Goal: Task Accomplishment & Management: Manage account settings

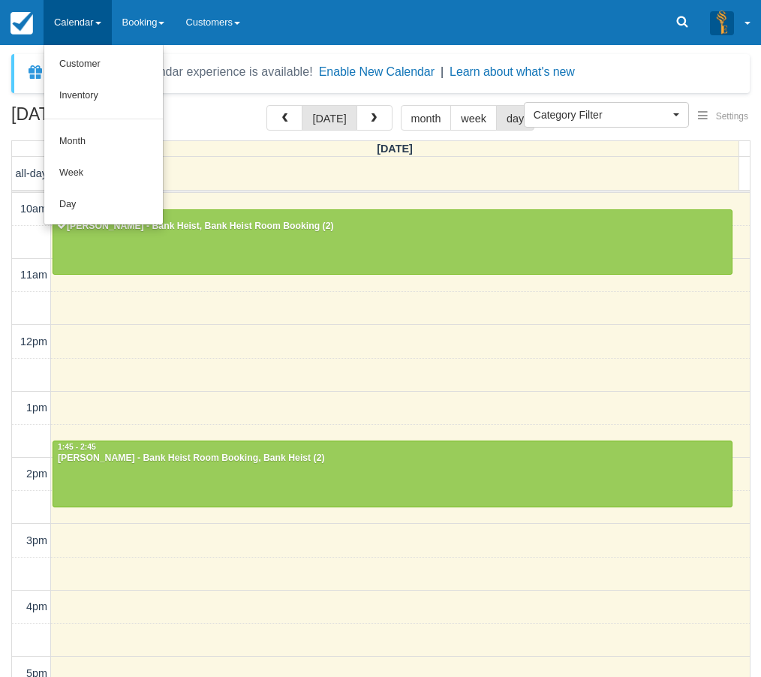
select select
click at [86, 203] on link "Day" at bounding box center [103, 205] width 119 height 32
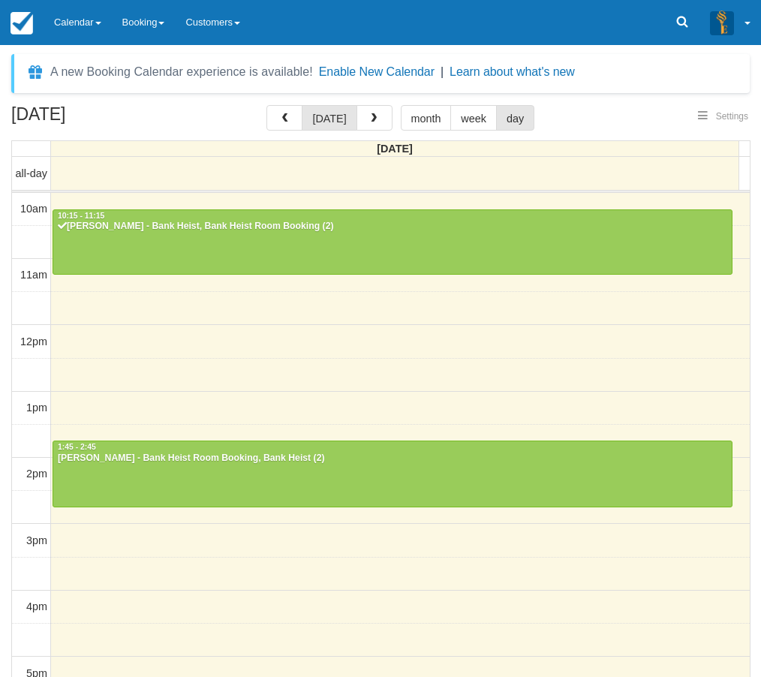
select select
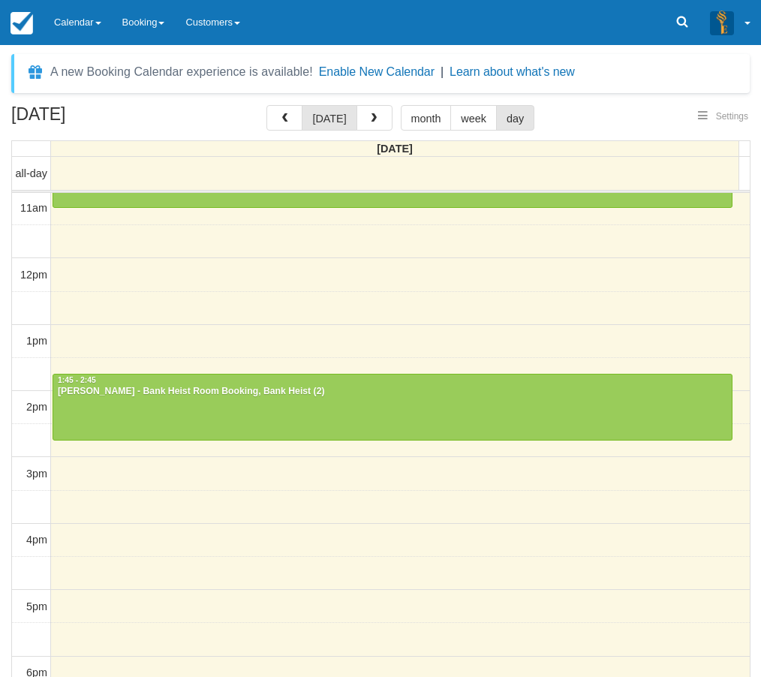
select select
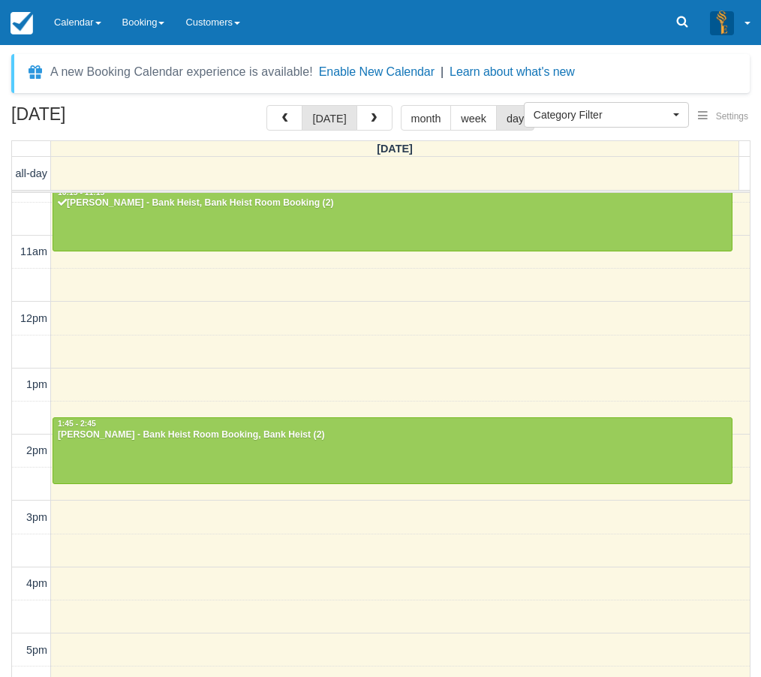
scroll to position [0, 0]
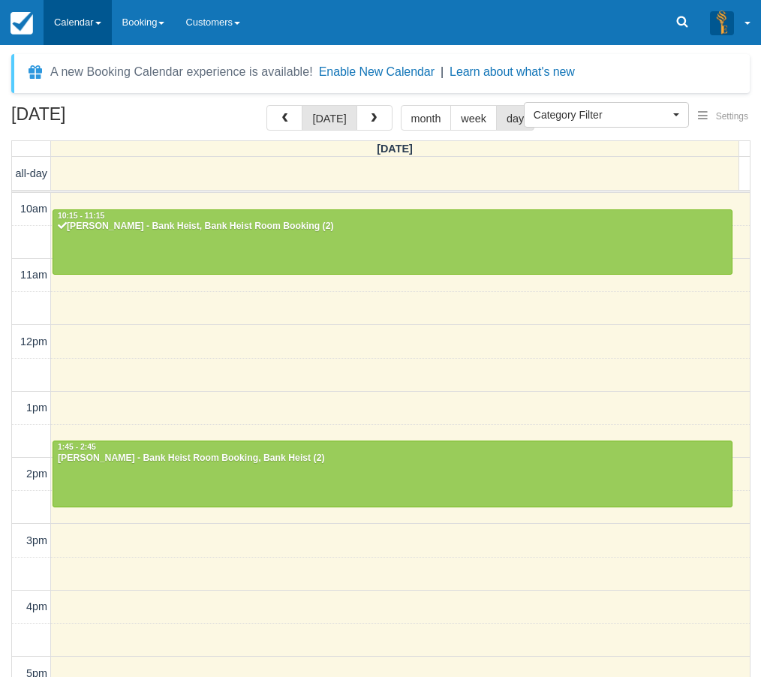
click at [75, 18] on link "Calendar" at bounding box center [78, 22] width 68 height 45
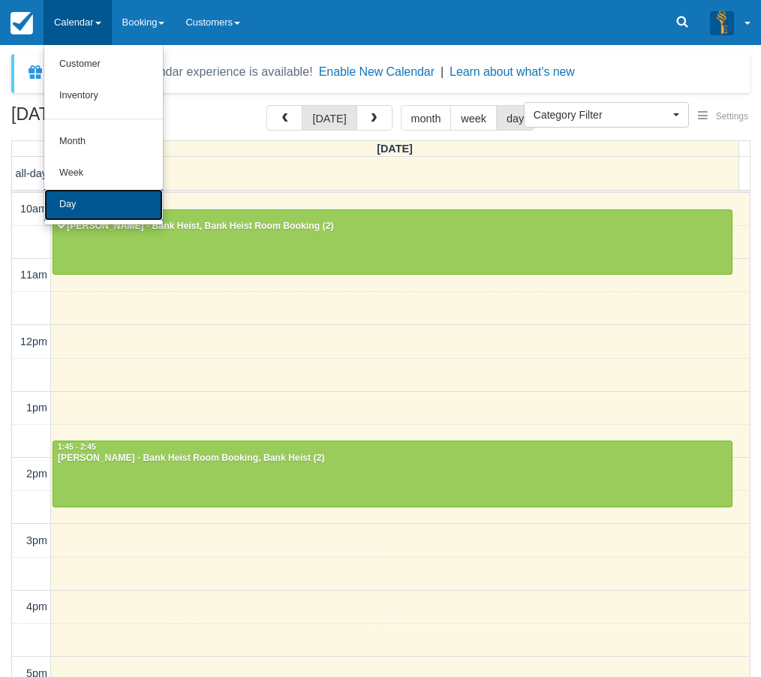
click at [77, 194] on link "Day" at bounding box center [103, 205] width 119 height 32
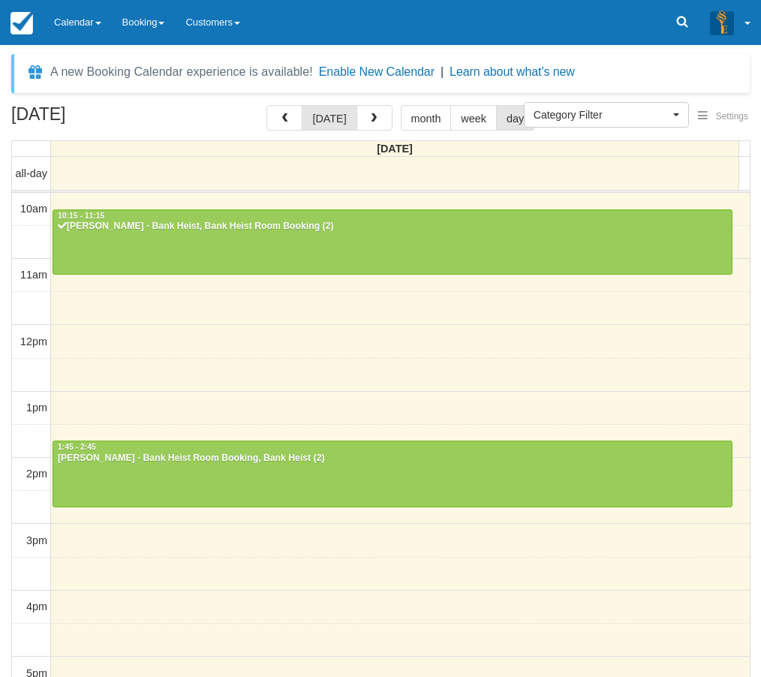
select select
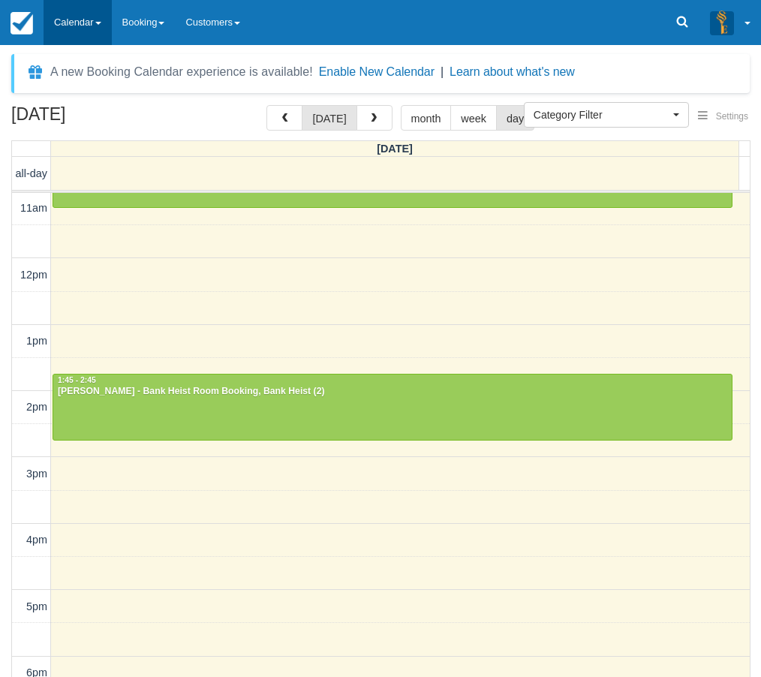
click at [81, 40] on link "Calendar" at bounding box center [78, 22] width 68 height 45
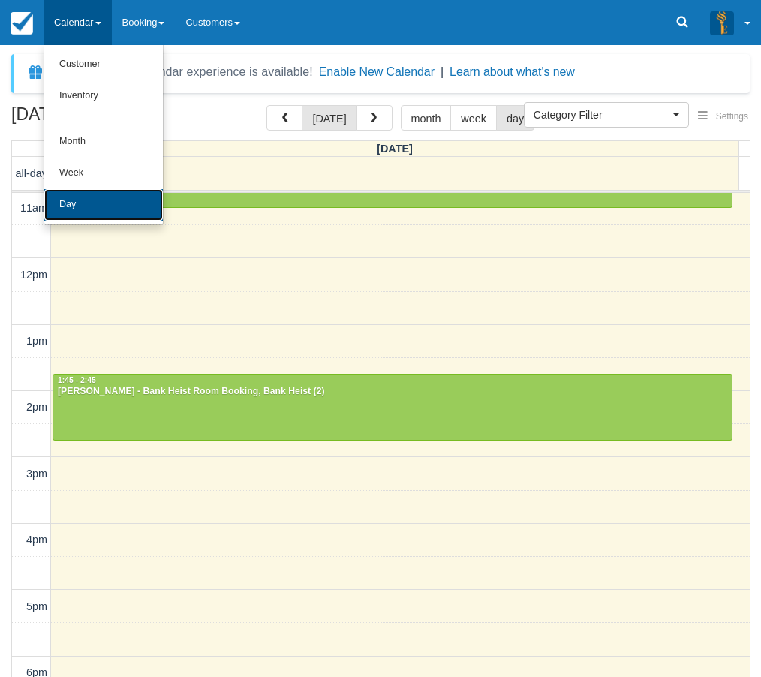
click at [90, 190] on link "Day" at bounding box center [103, 205] width 119 height 32
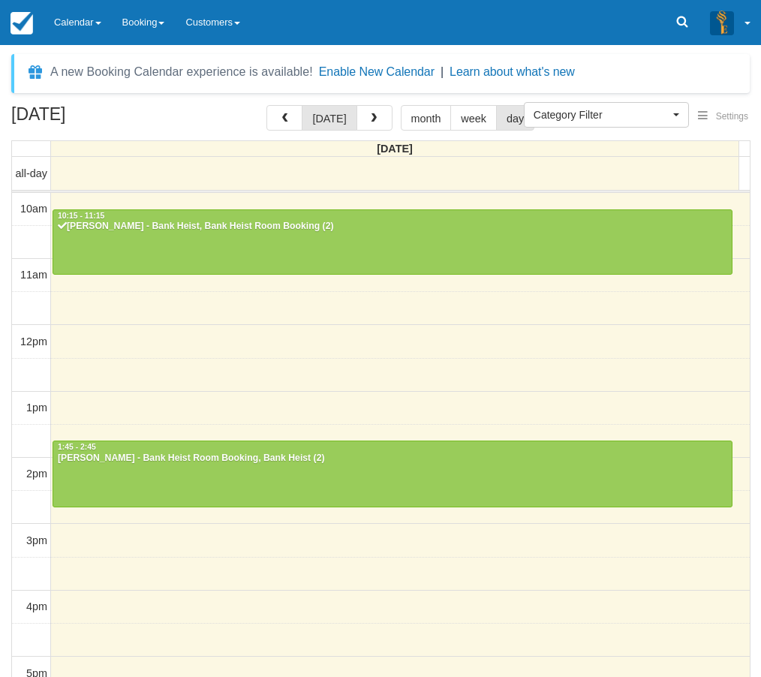
select select
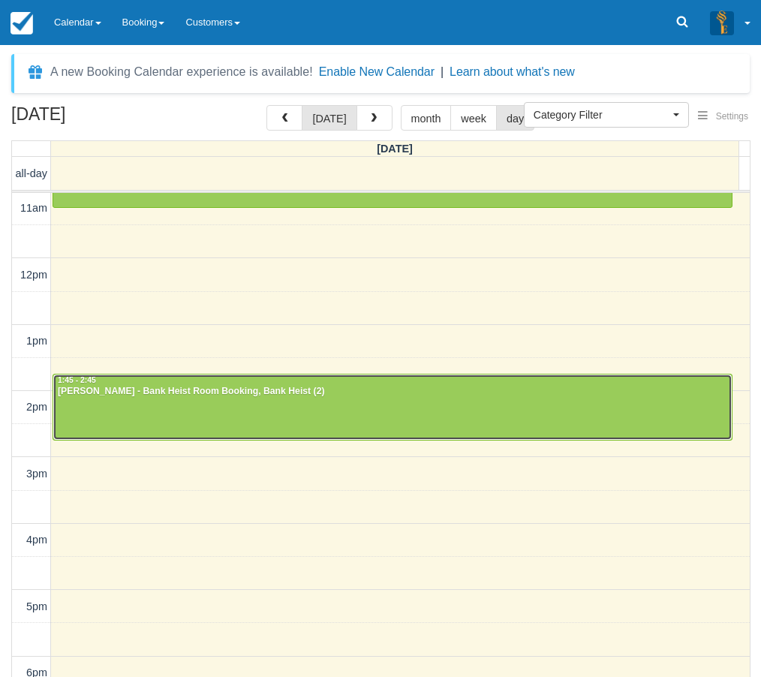
click at [327, 398] on div at bounding box center [392, 407] width 679 height 65
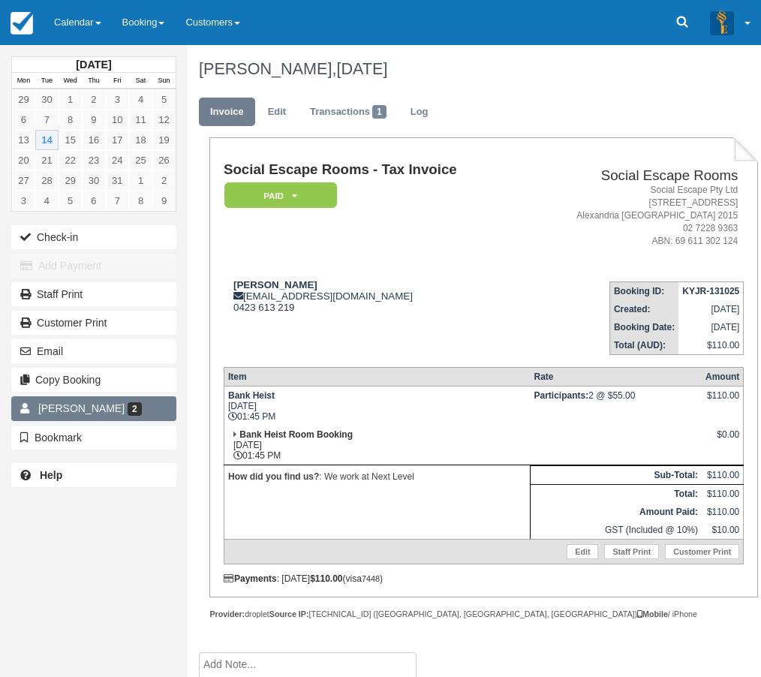
click at [58, 416] on link "Emily McKendry 2" at bounding box center [93, 408] width 165 height 24
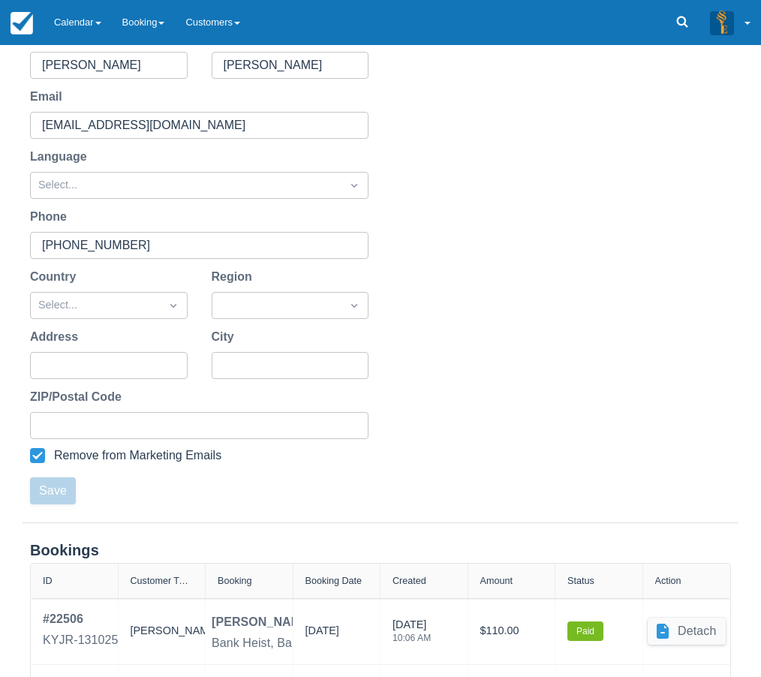
scroll to position [283, 0]
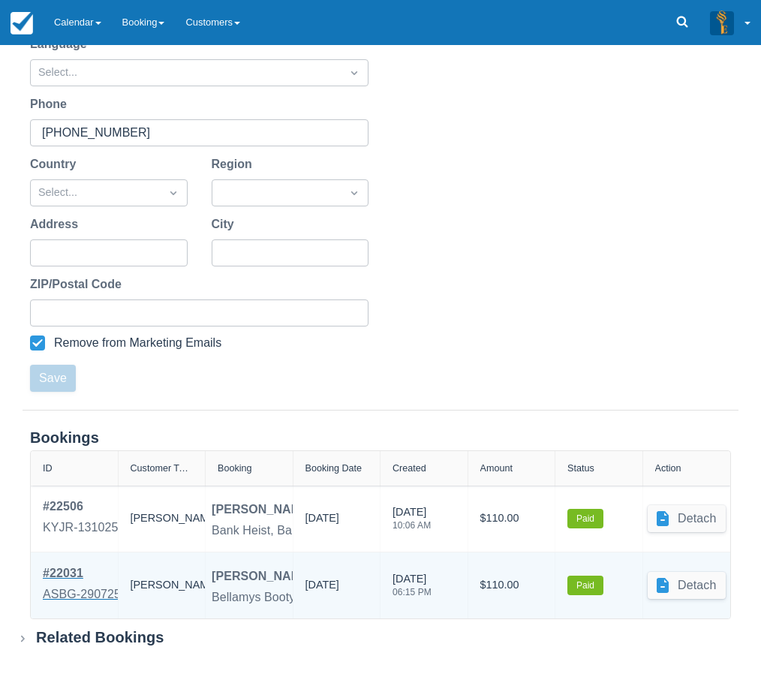
click at [84, 592] on div "ASBG-290725" at bounding box center [82, 595] width 78 height 18
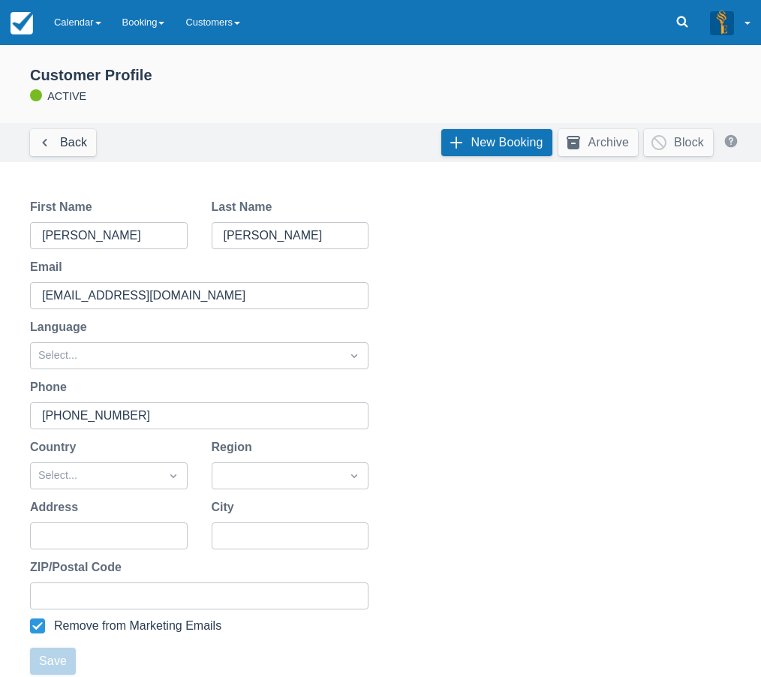
scroll to position [283, 0]
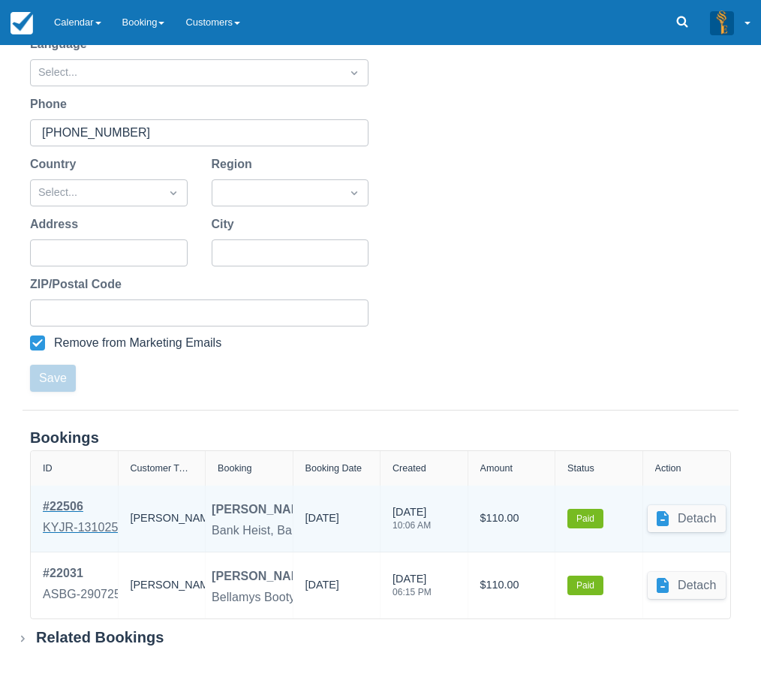
click at [78, 520] on div "KYJR-131025" at bounding box center [81, 528] width 76 height 18
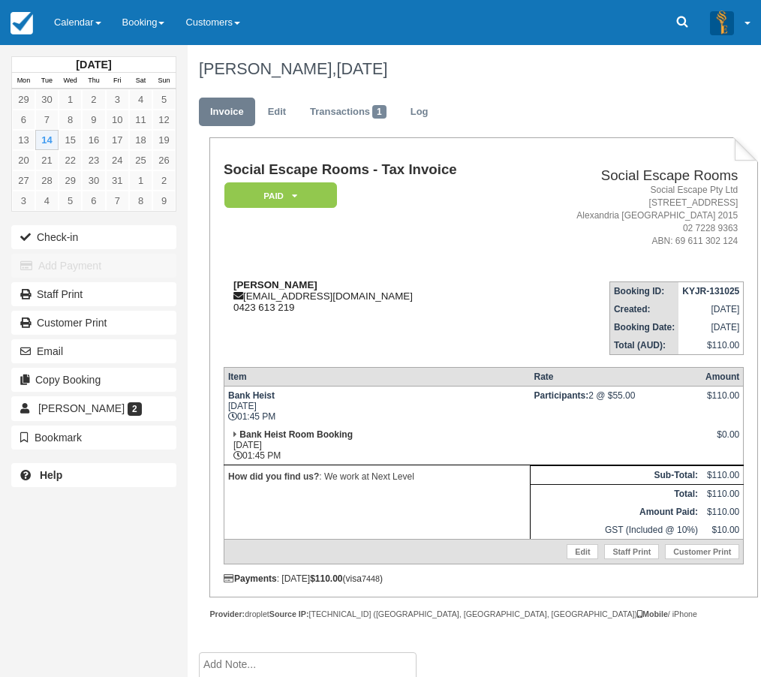
drag, startPoint x: 317, startPoint y: 282, endPoint x: 226, endPoint y: 288, distance: 91.0
click at [226, 288] on div "Emily McKendry emilymckendry@hotmail.com 0423 613 219" at bounding box center [373, 296] width 299 height 34
copy strong "Emily McKendry"
click at [69, 37] on link "Calendar" at bounding box center [78, 22] width 68 height 45
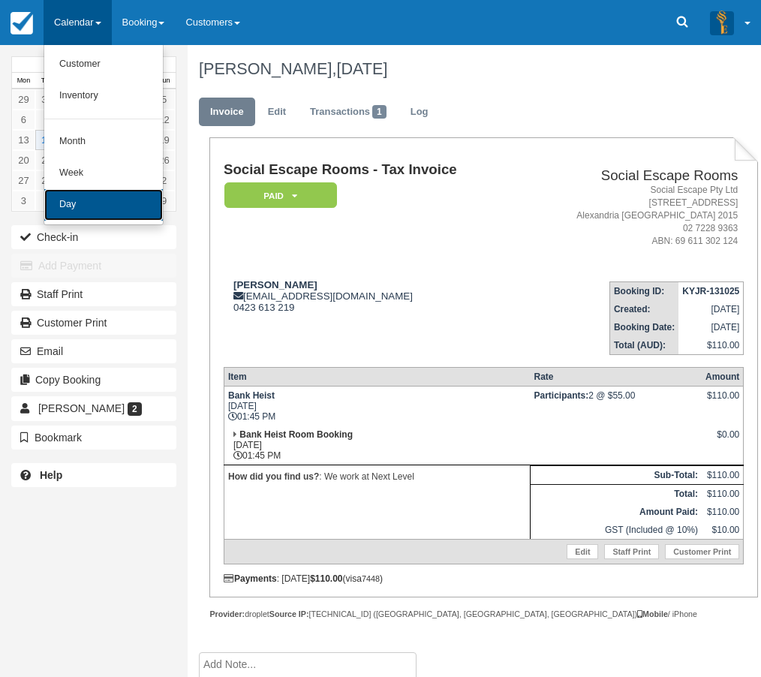
click at [83, 208] on link "Day" at bounding box center [103, 205] width 119 height 32
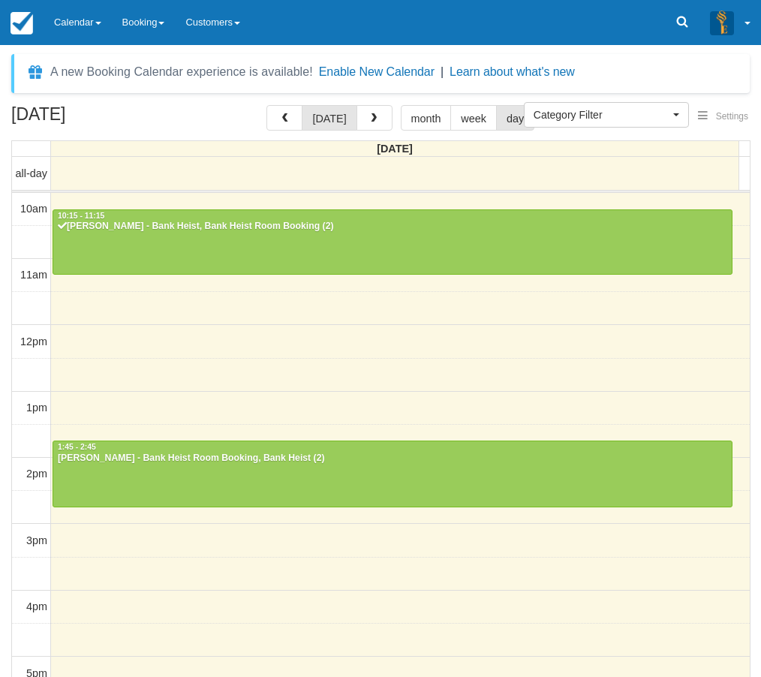
select select
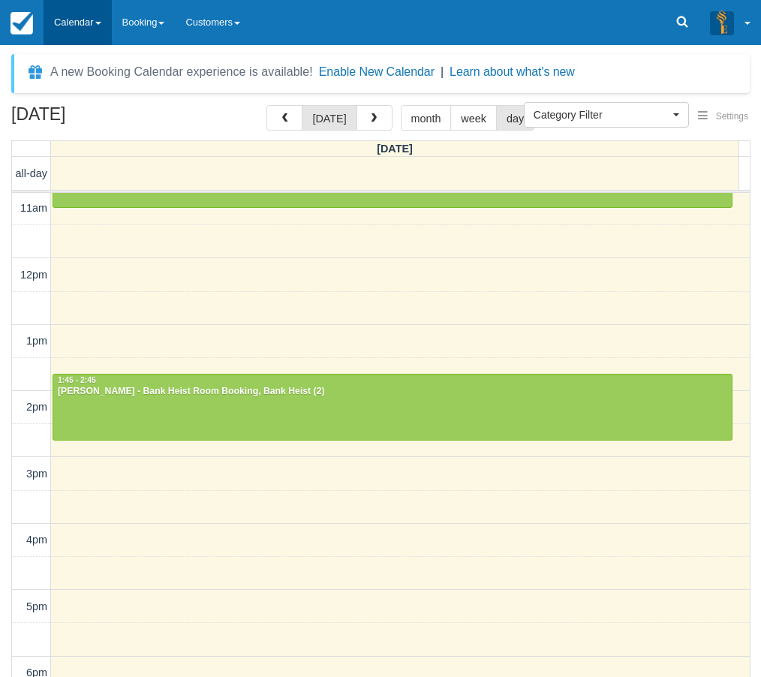
click at [72, 23] on link "Calendar" at bounding box center [78, 22] width 68 height 45
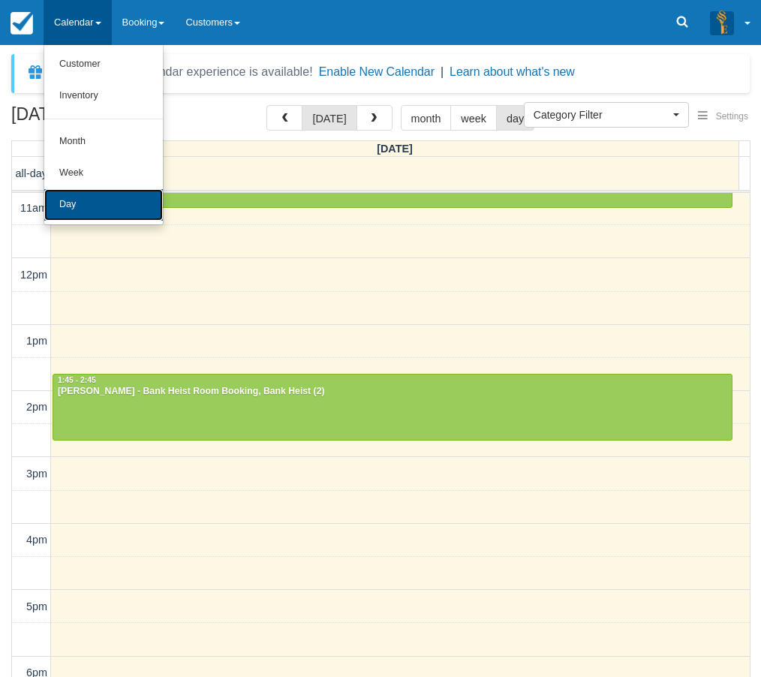
click at [94, 202] on link "Day" at bounding box center [103, 205] width 119 height 32
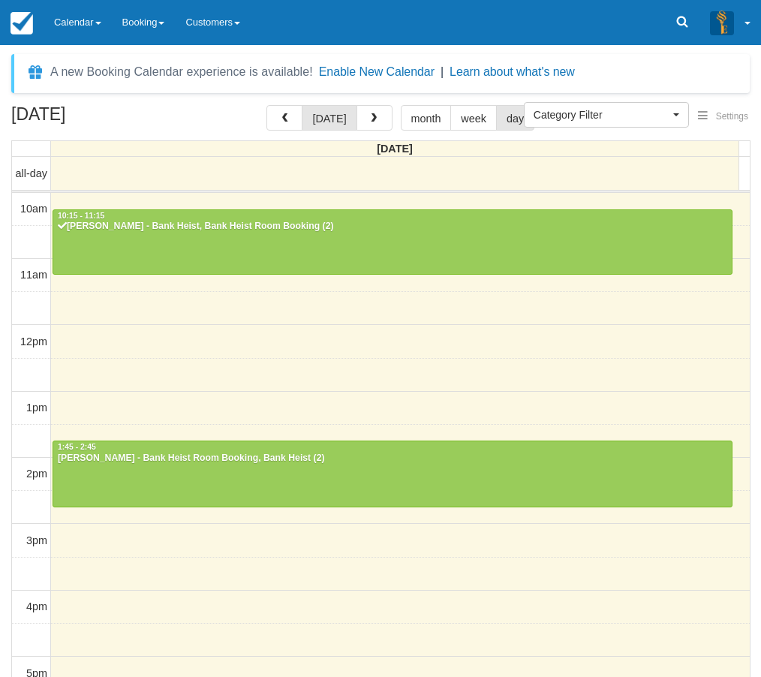
select select
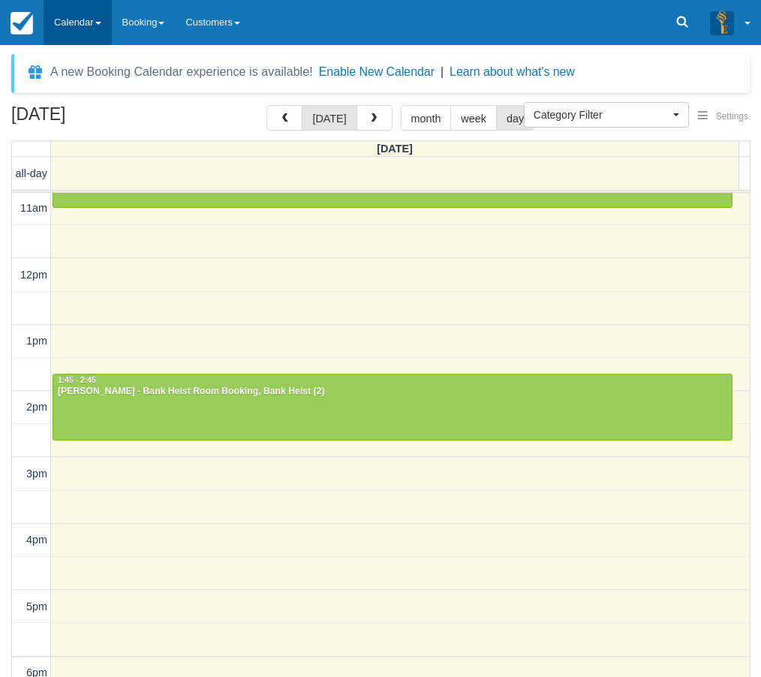
click at [95, 8] on link "Calendar" at bounding box center [78, 22] width 68 height 45
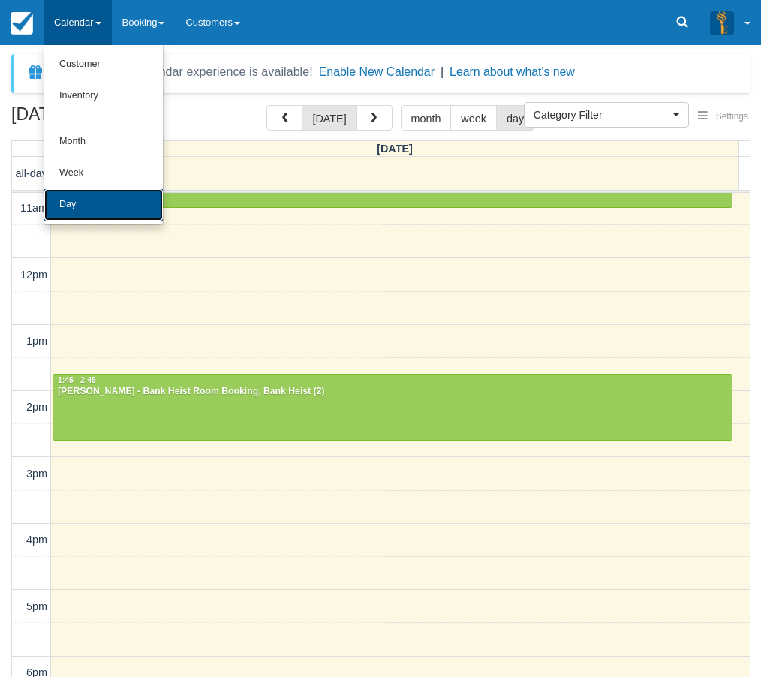
click at [70, 207] on link "Day" at bounding box center [103, 205] width 119 height 32
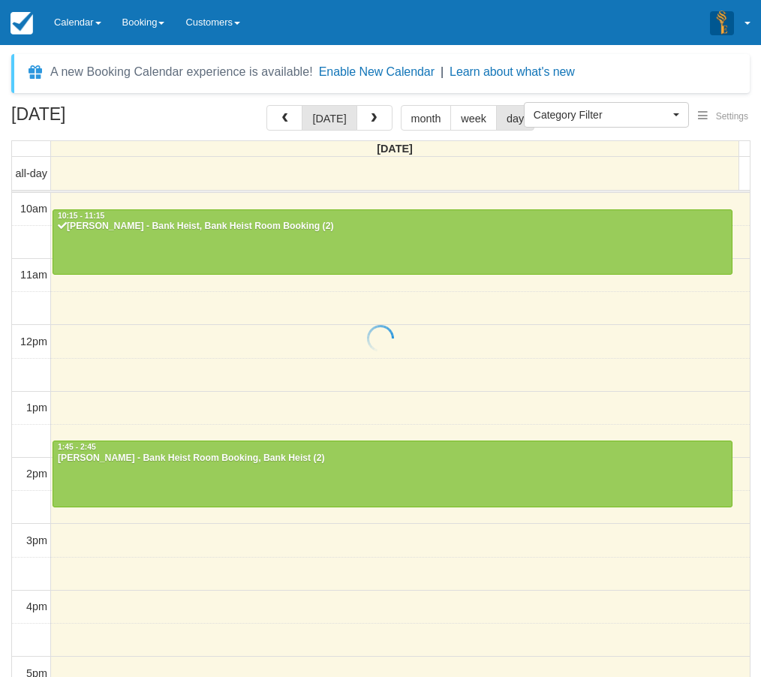
select select
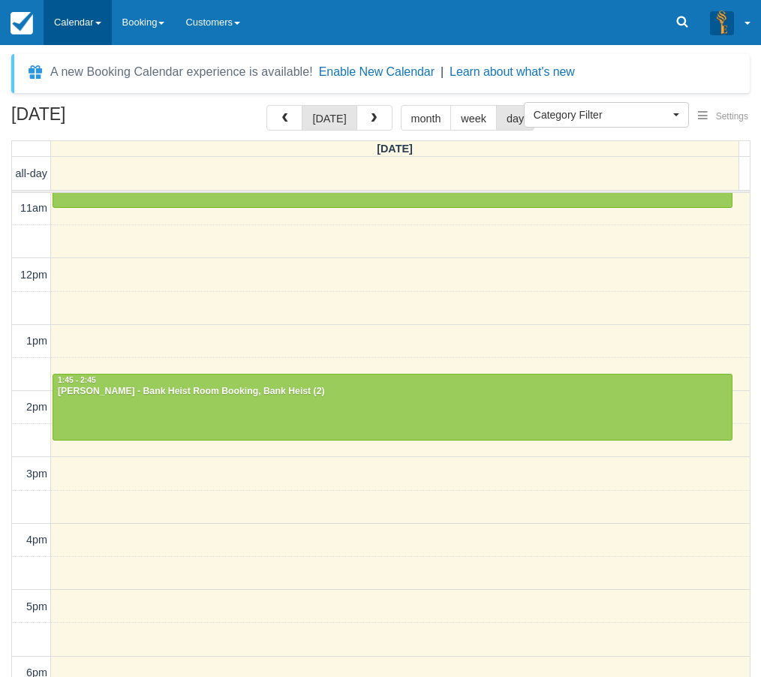
click at [72, 20] on link "Calendar" at bounding box center [78, 22] width 68 height 45
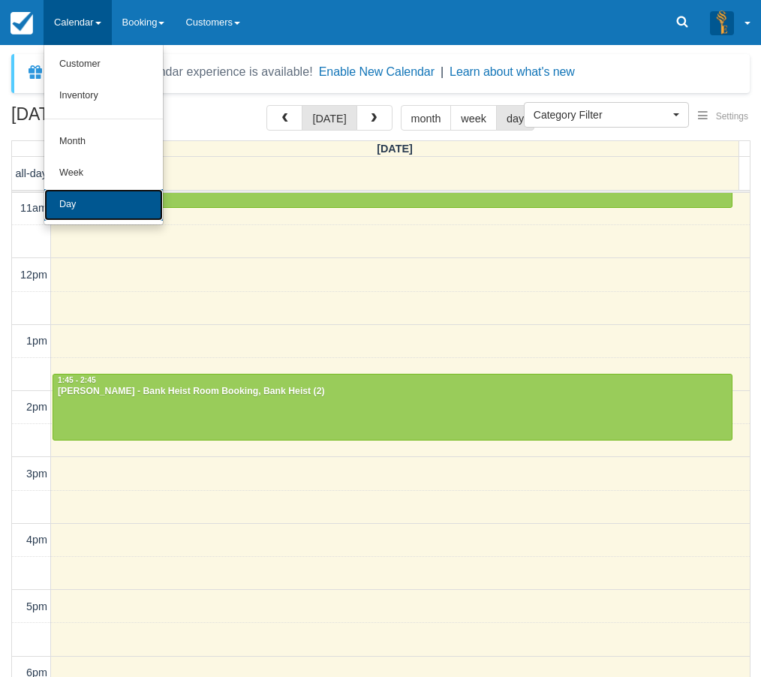
click at [101, 210] on link "Day" at bounding box center [103, 205] width 119 height 32
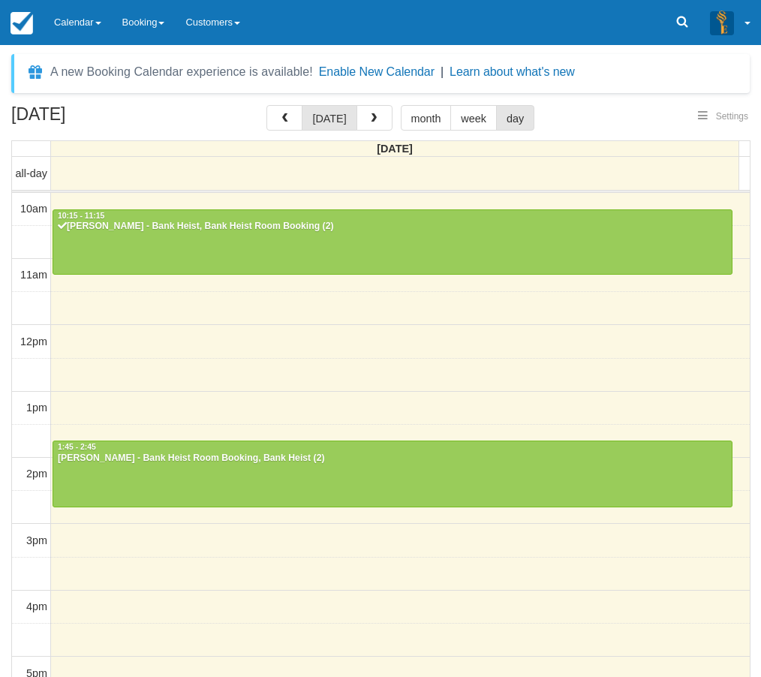
select select
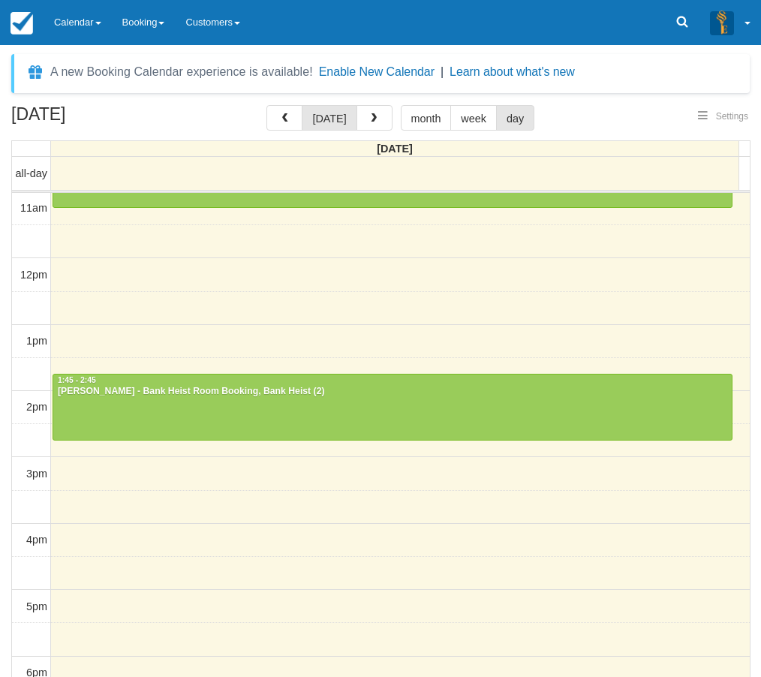
select select
click at [79, 26] on link "Calendar" at bounding box center [78, 22] width 68 height 45
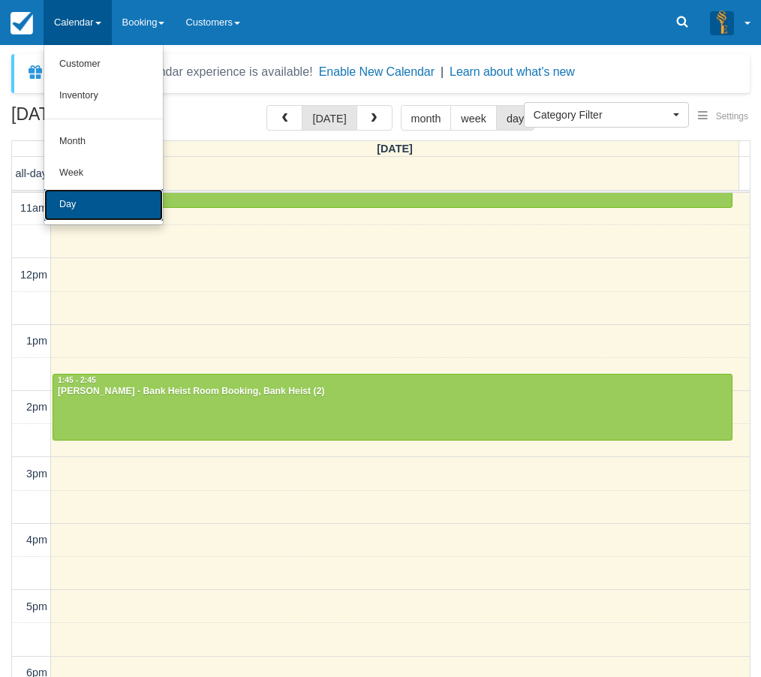
click at [88, 190] on link "Day" at bounding box center [103, 205] width 119 height 32
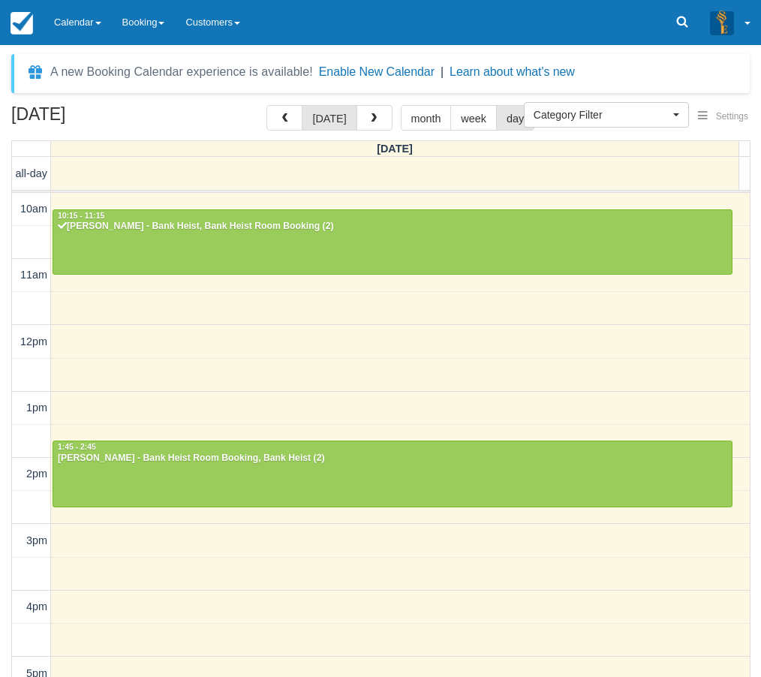
select select
